Goal: Navigation & Orientation: Find specific page/section

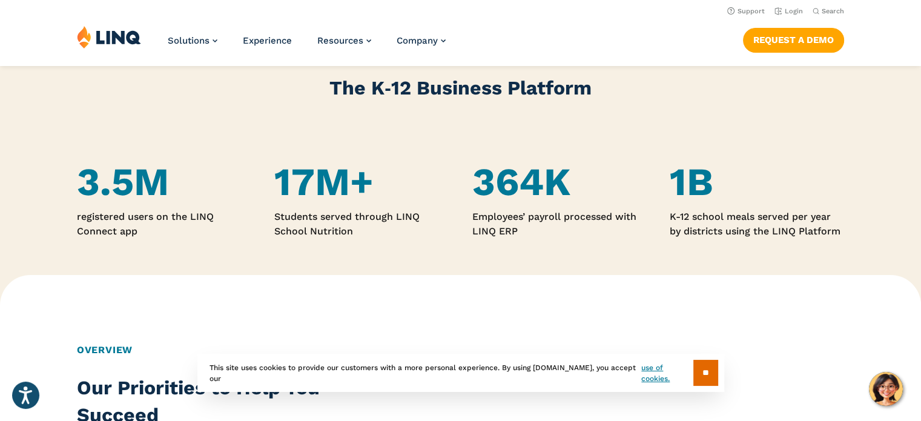
scroll to position [727, 0]
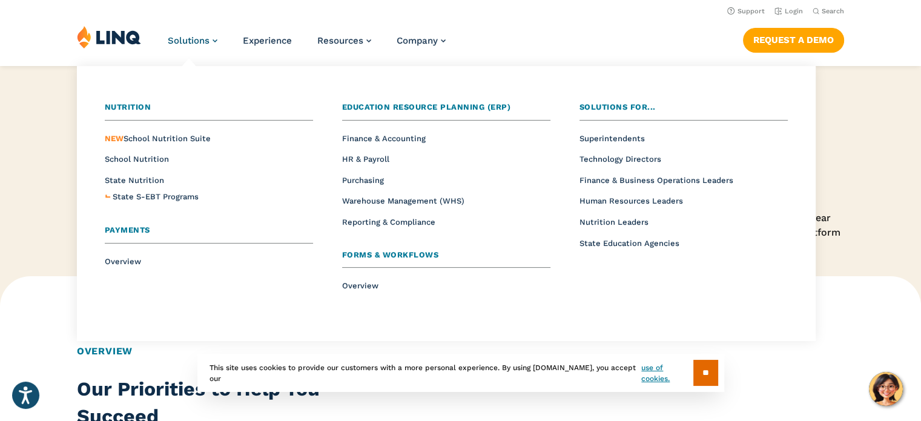
click at [181, 46] on span "Solutions" at bounding box center [189, 40] width 42 height 11
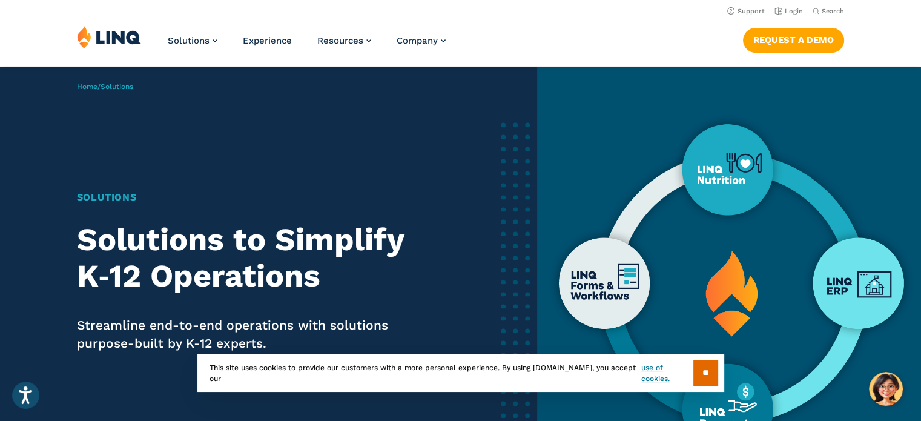
click at [218, 39] on ul "Solutions Nutrition Overview NEW School Nutrition Suite School Nutrition State …" at bounding box center [307, 45] width 278 height 40
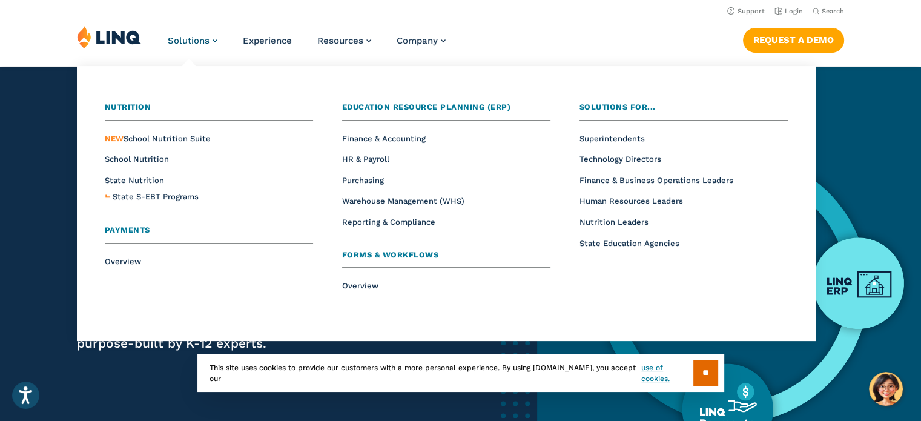
click at [198, 44] on span "Solutions" at bounding box center [189, 40] width 42 height 11
